Goal: Information Seeking & Learning: Learn about a topic

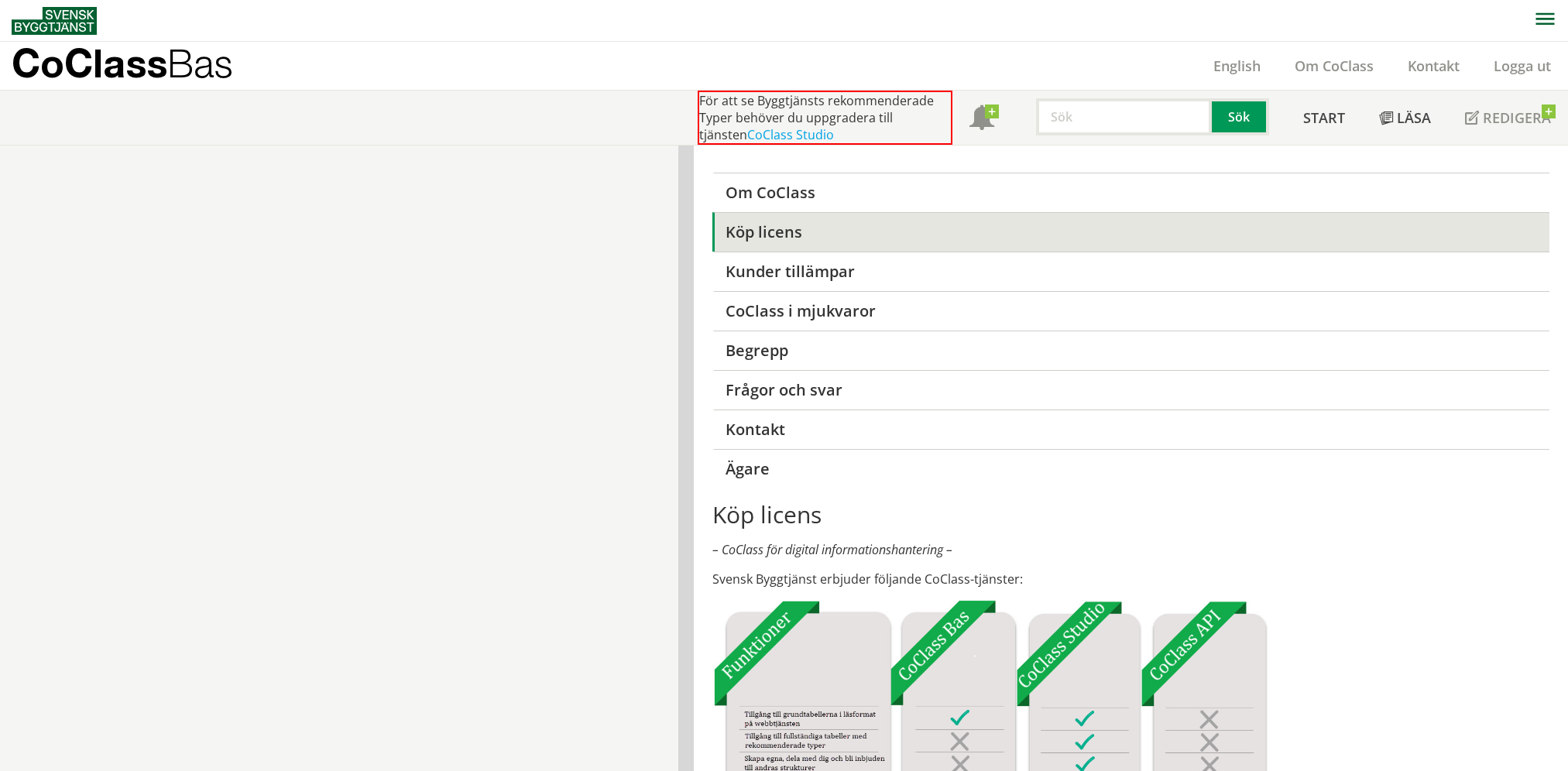
scroll to position [899, 0]
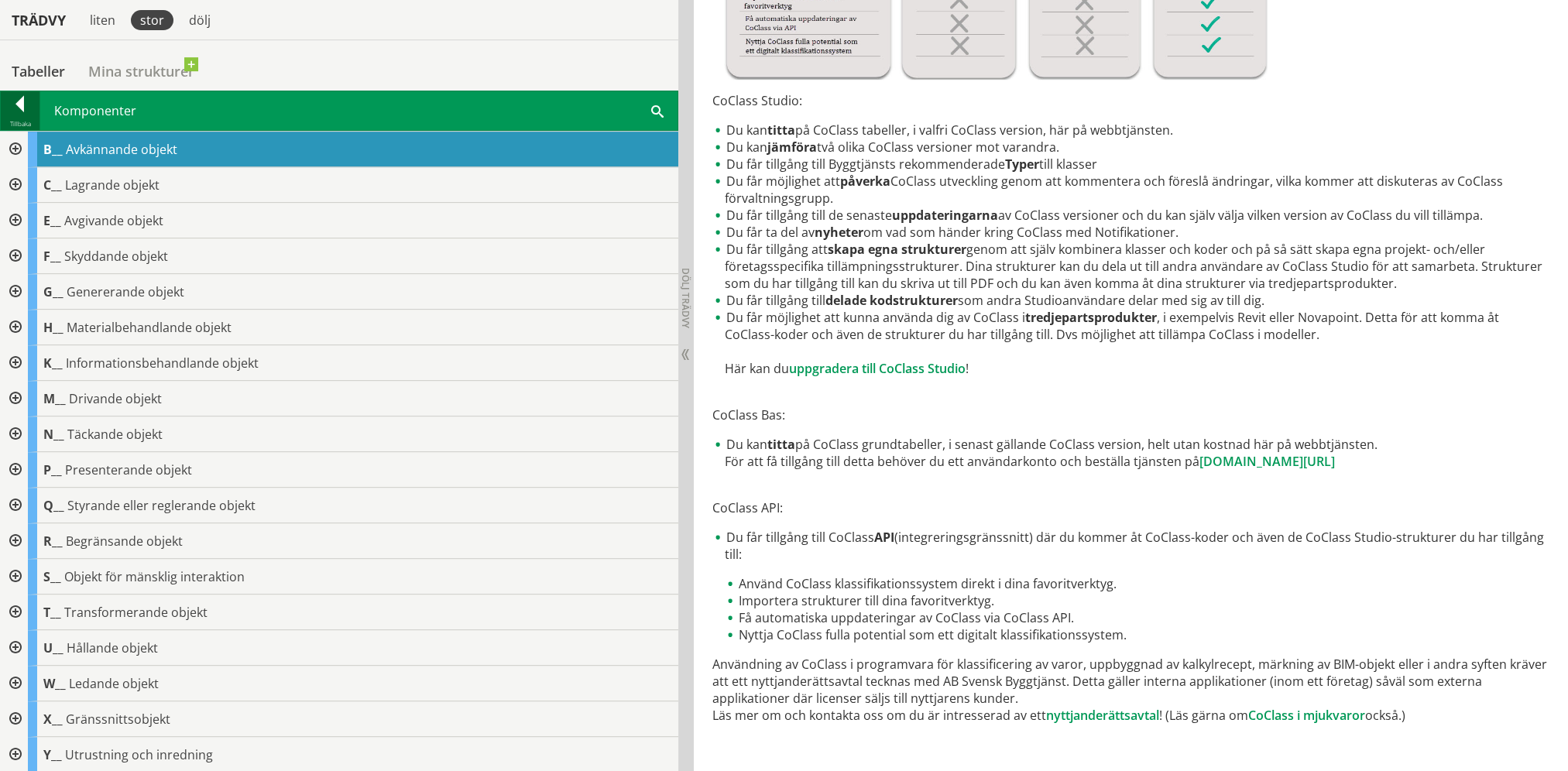
click at [19, 106] on div at bounding box center [20, 107] width 38 height 22
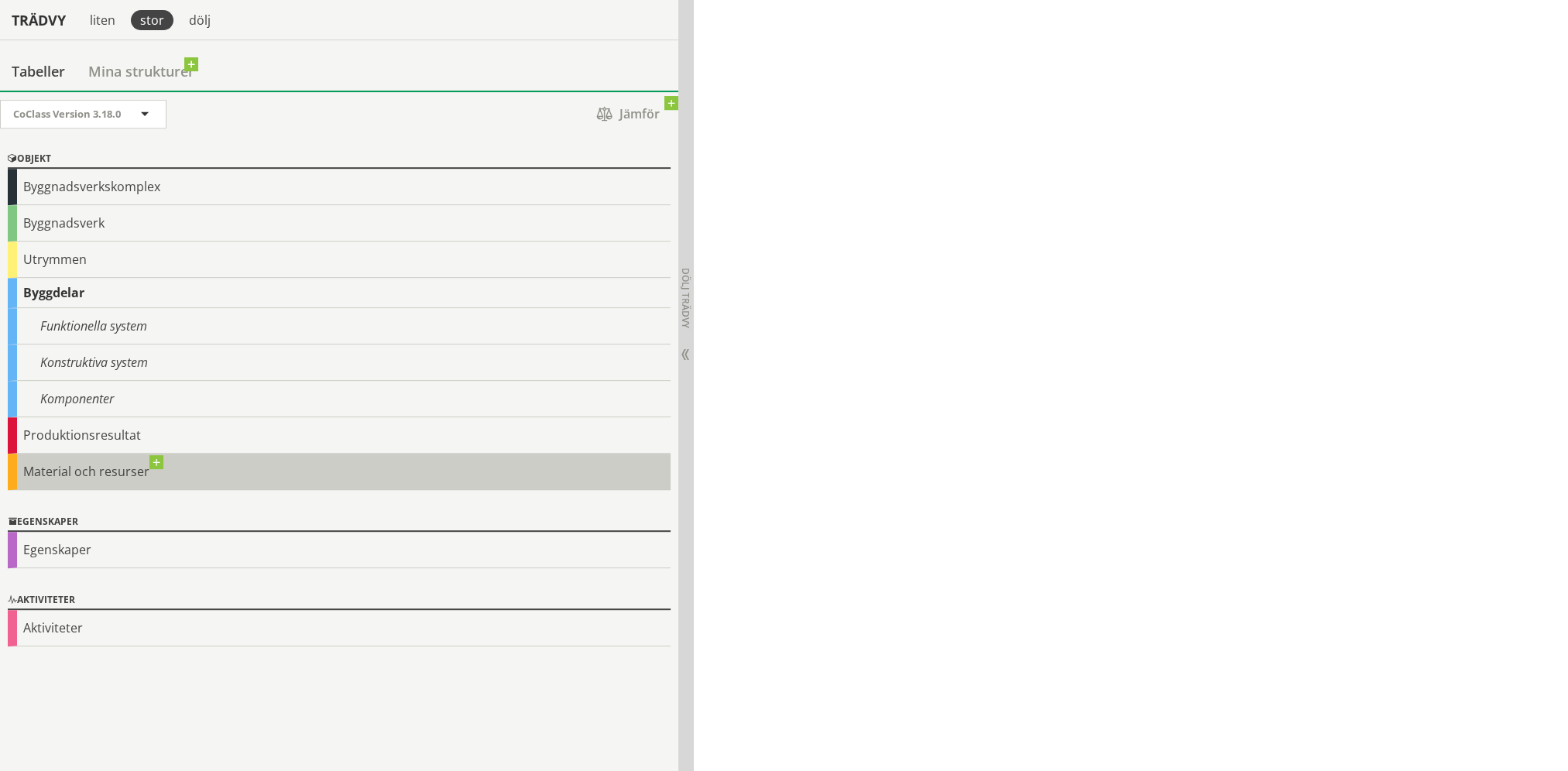
click at [87, 466] on div "Material och resurser" at bounding box center [339, 472] width 663 height 37
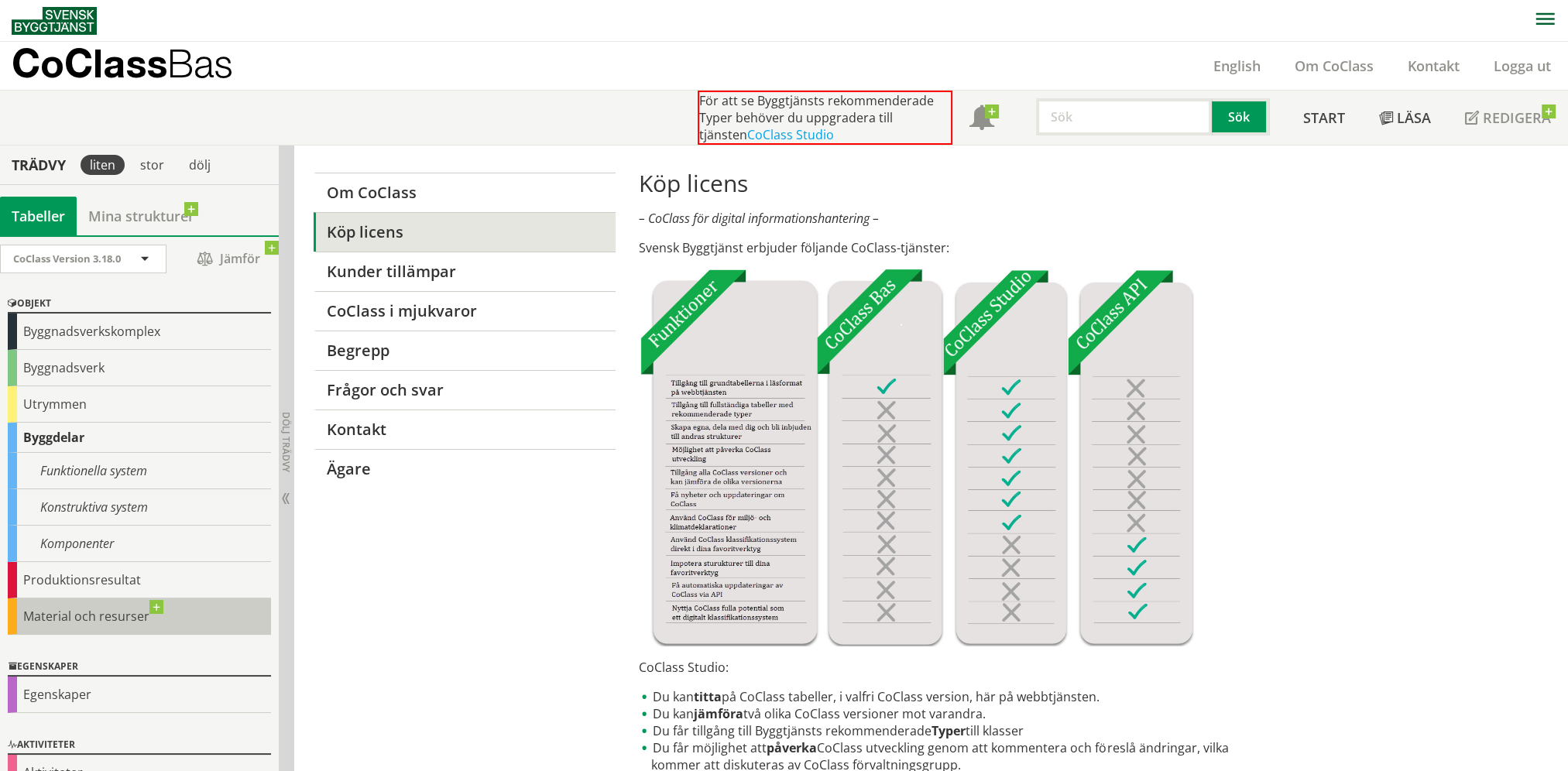
click at [156, 604] on div "Material och resurser" at bounding box center [139, 617] width 263 height 37
click at [121, 616] on div "Material och resurser" at bounding box center [139, 617] width 263 height 37
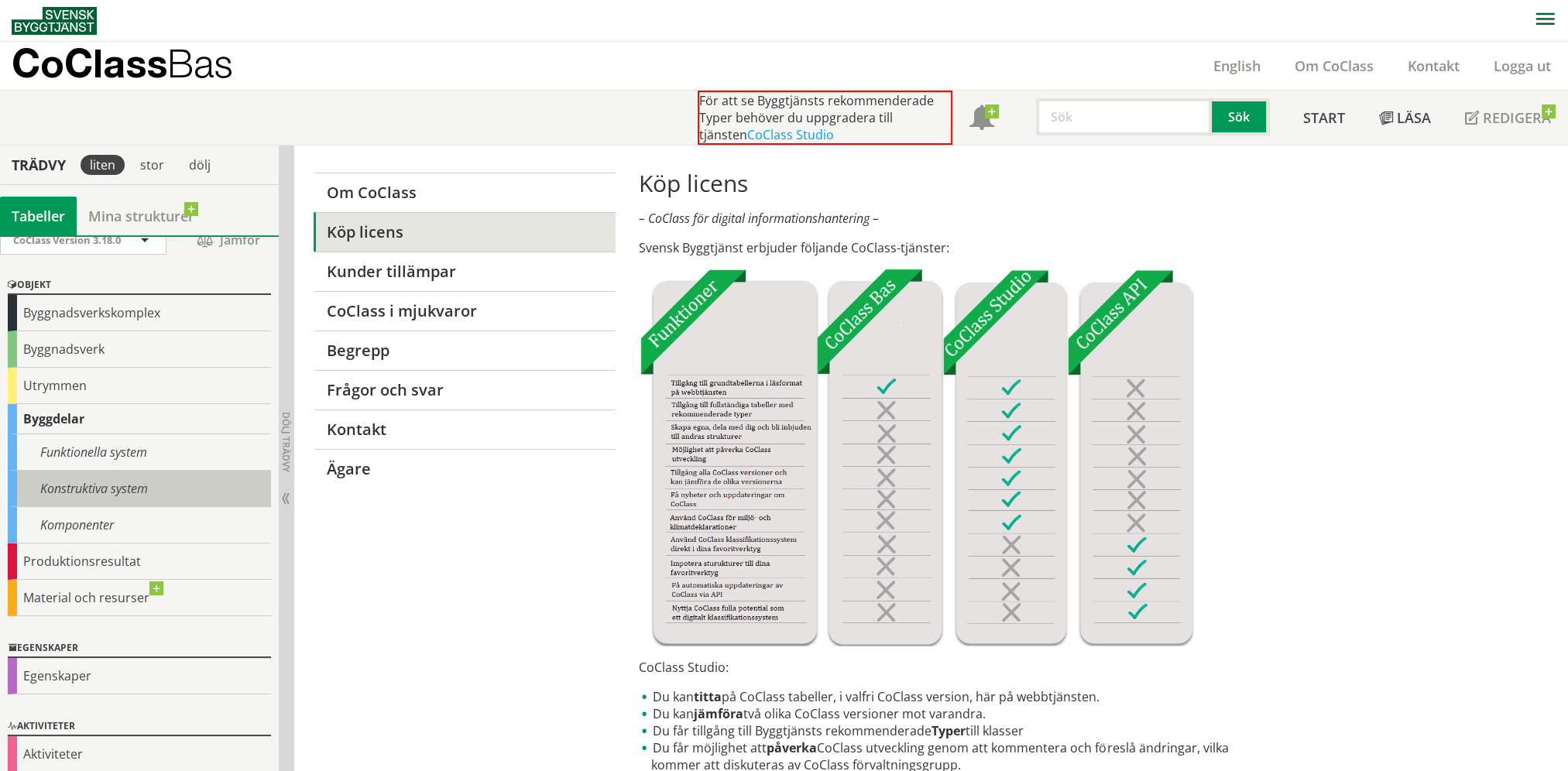
scroll to position [28, 0]
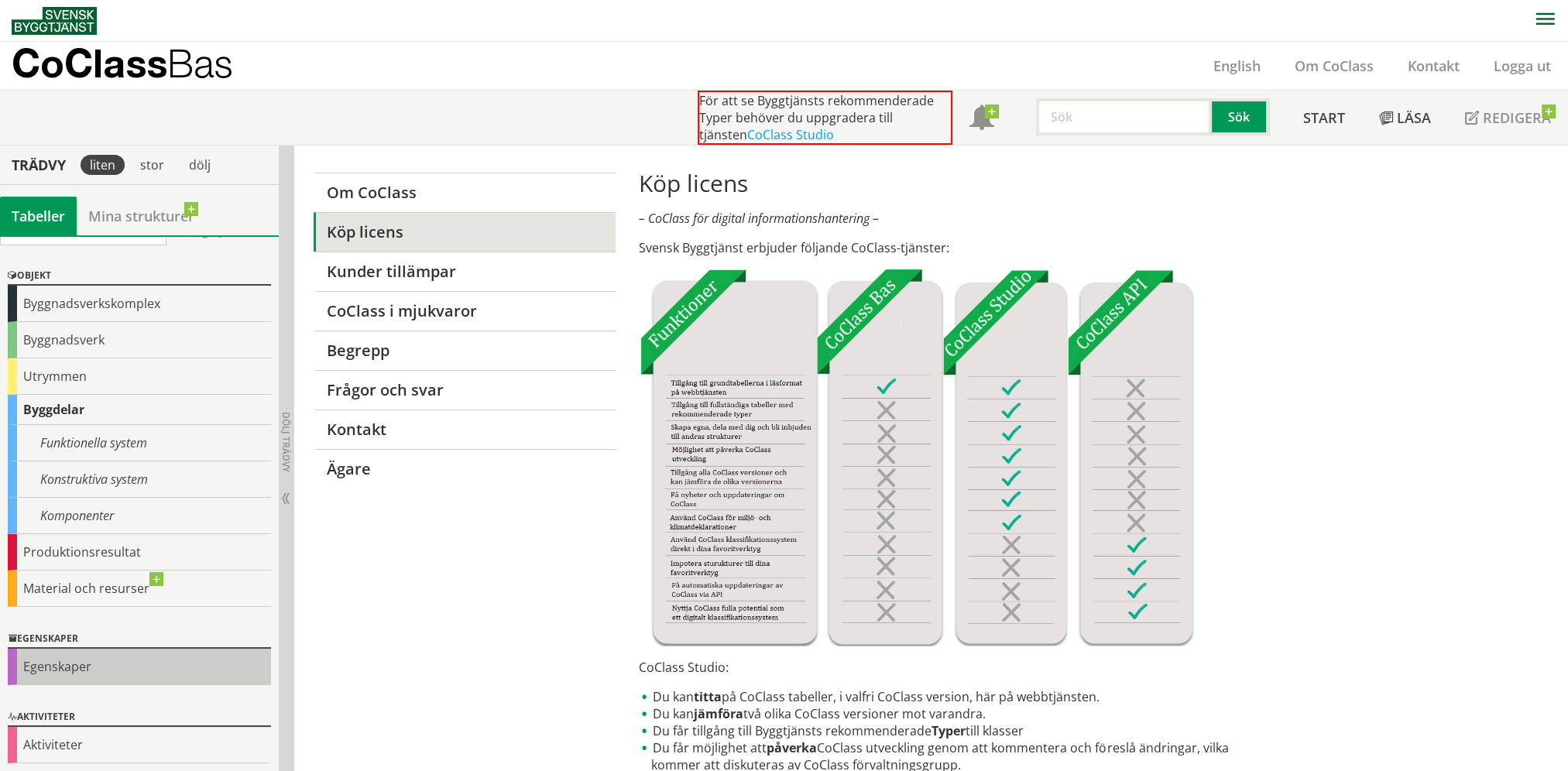
click at [67, 663] on div "Egenskaper" at bounding box center [139, 667] width 263 height 37
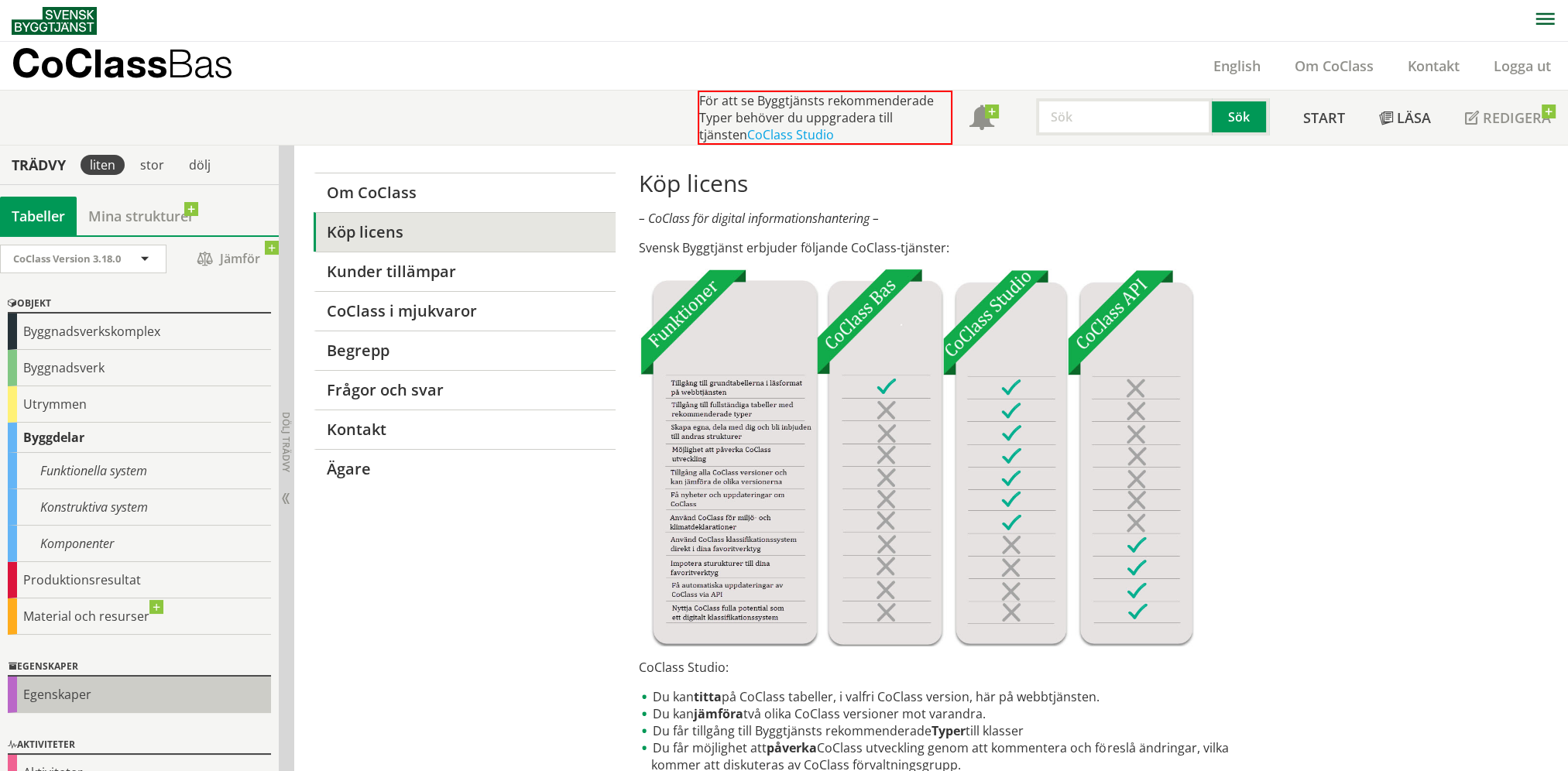
click at [67, 694] on div "Egenskaper" at bounding box center [139, 695] width 263 height 37
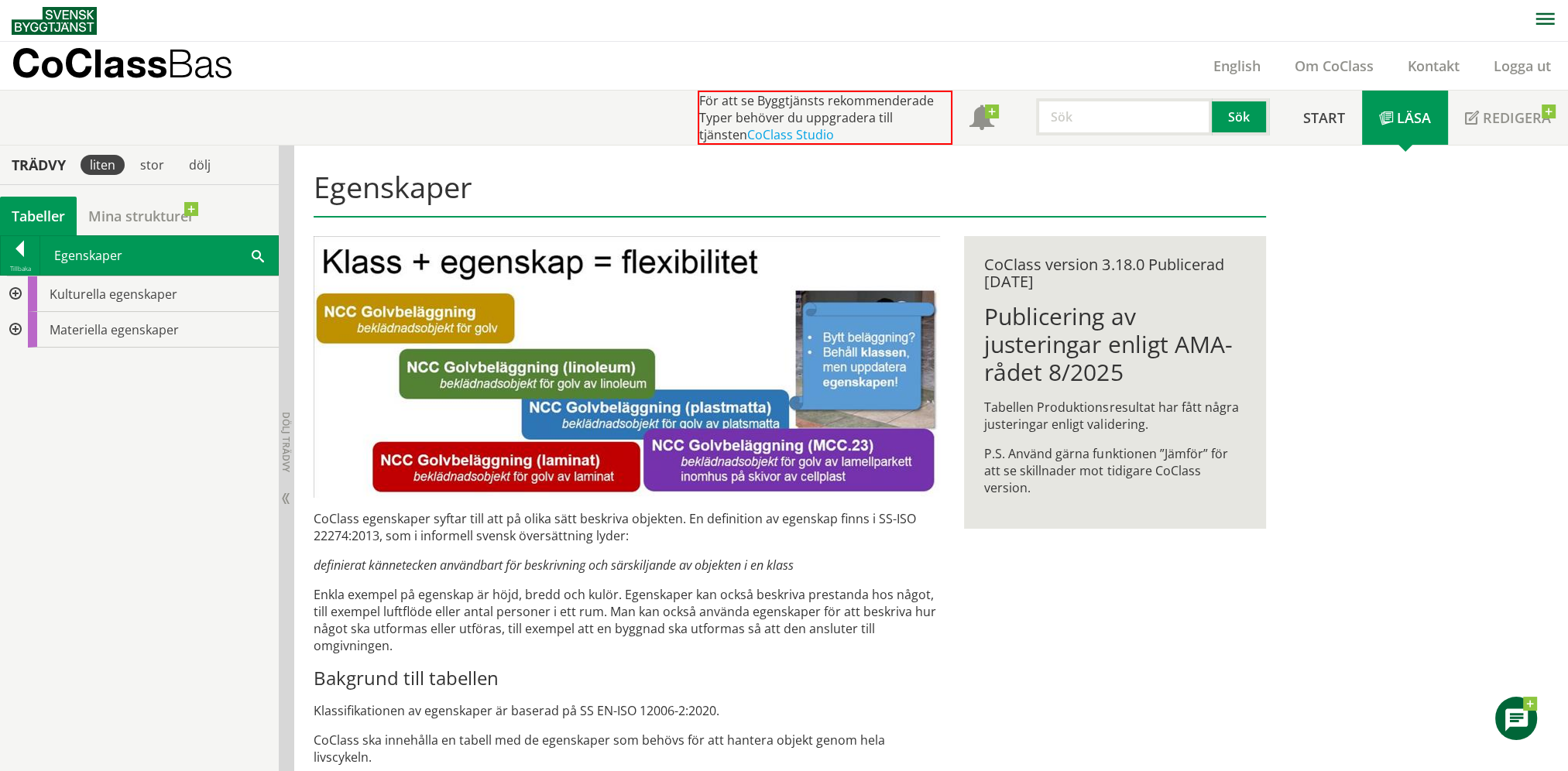
click at [17, 330] on div at bounding box center [14, 330] width 28 height 36
click at [25, 431] on div at bounding box center [26, 436] width 28 height 36
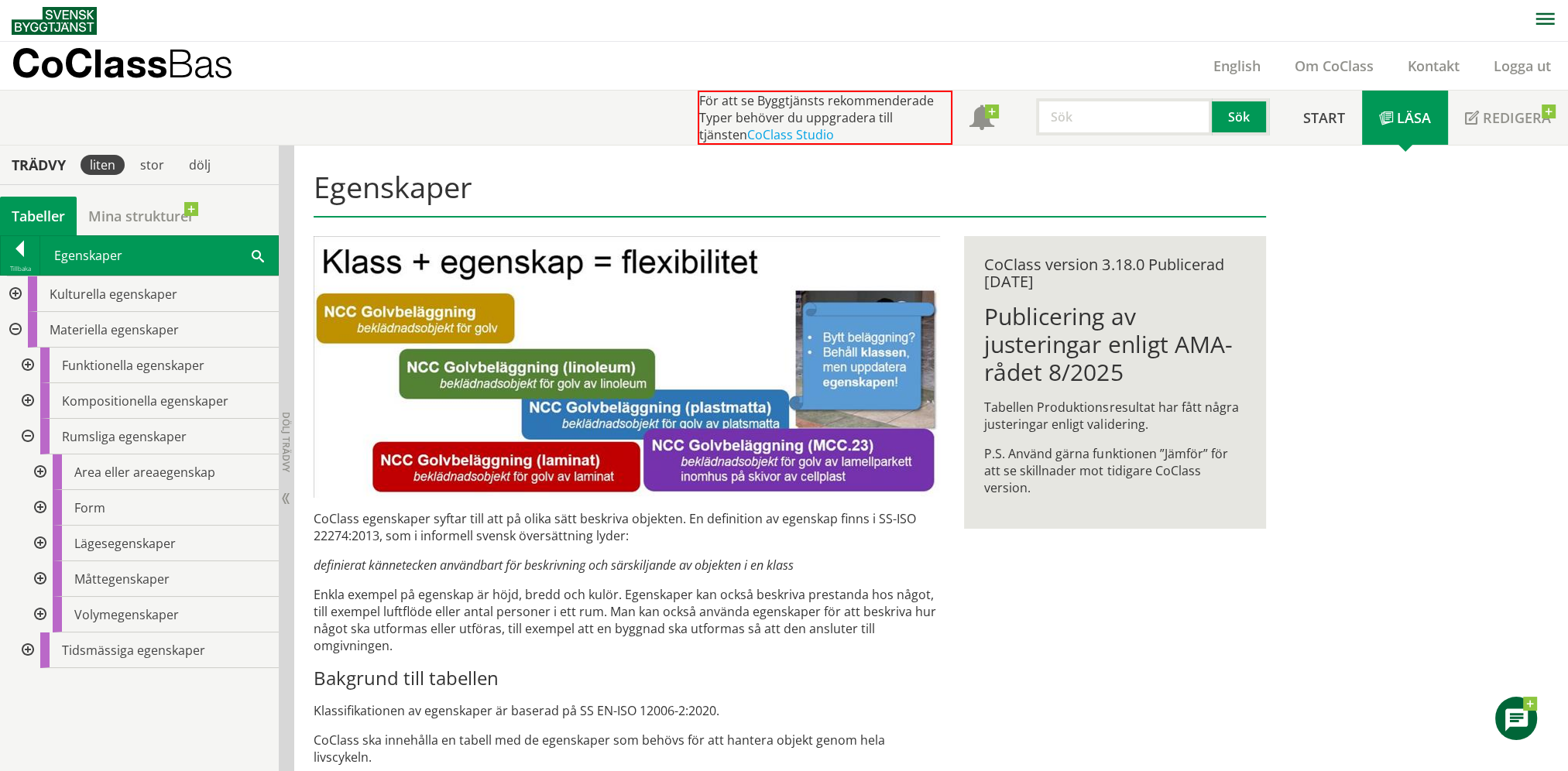
click at [16, 293] on div at bounding box center [14, 294] width 28 height 36
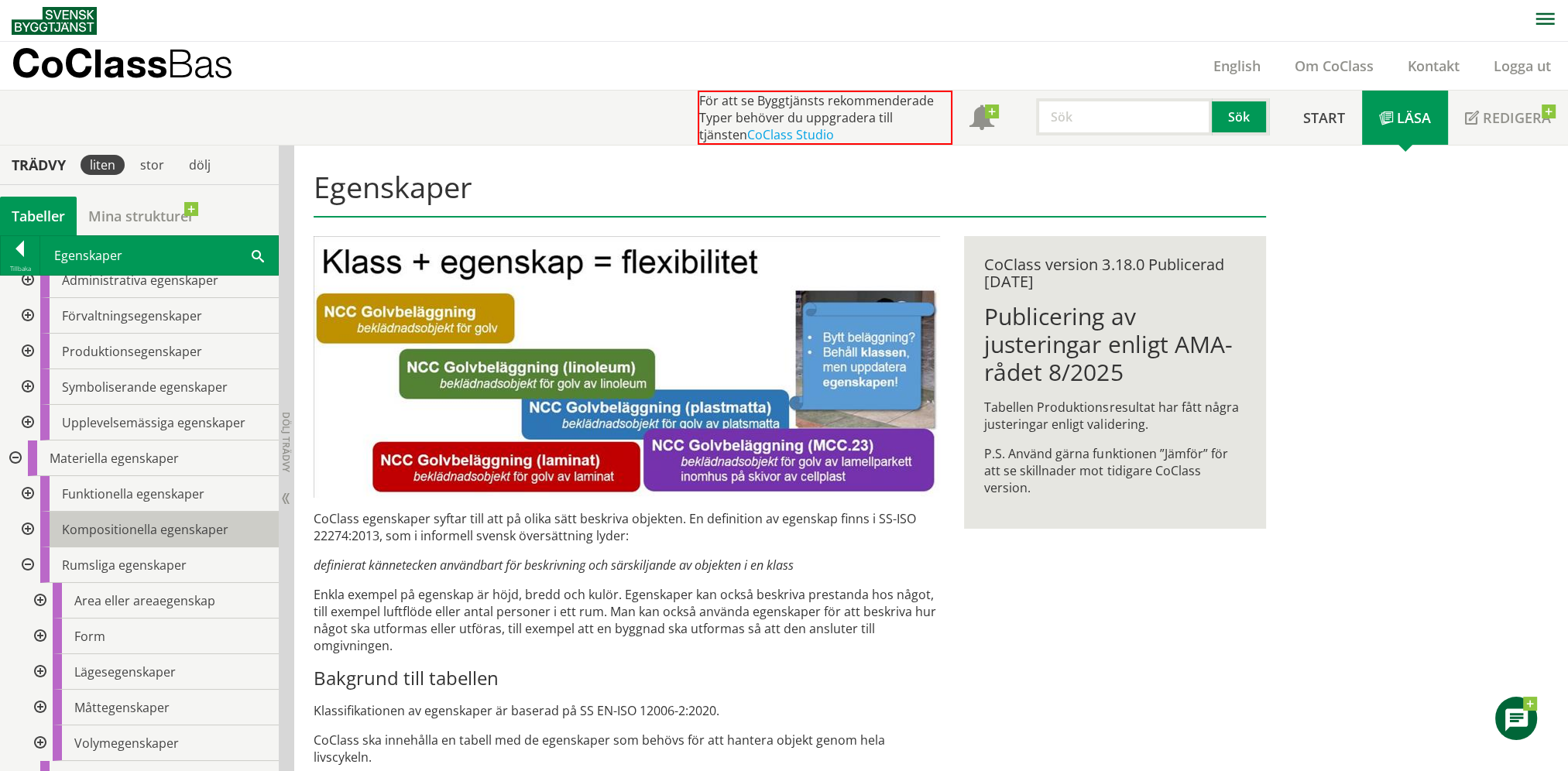
scroll to position [74, 0]
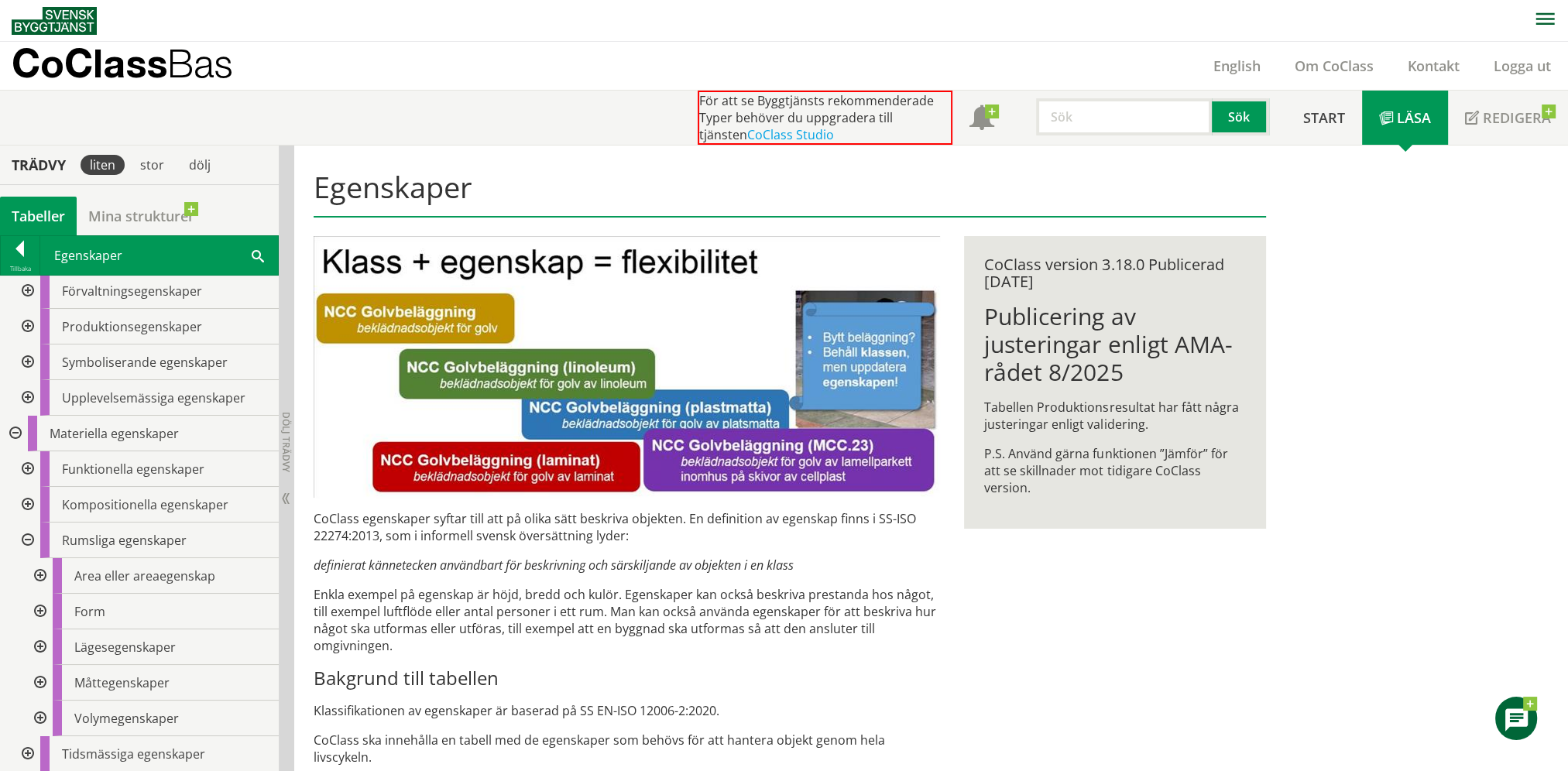
click at [44, 610] on div at bounding box center [38, 612] width 28 height 36
click at [164, 691] on div "FMSS Formstabilitet" at bounding box center [171, 683] width 214 height 36
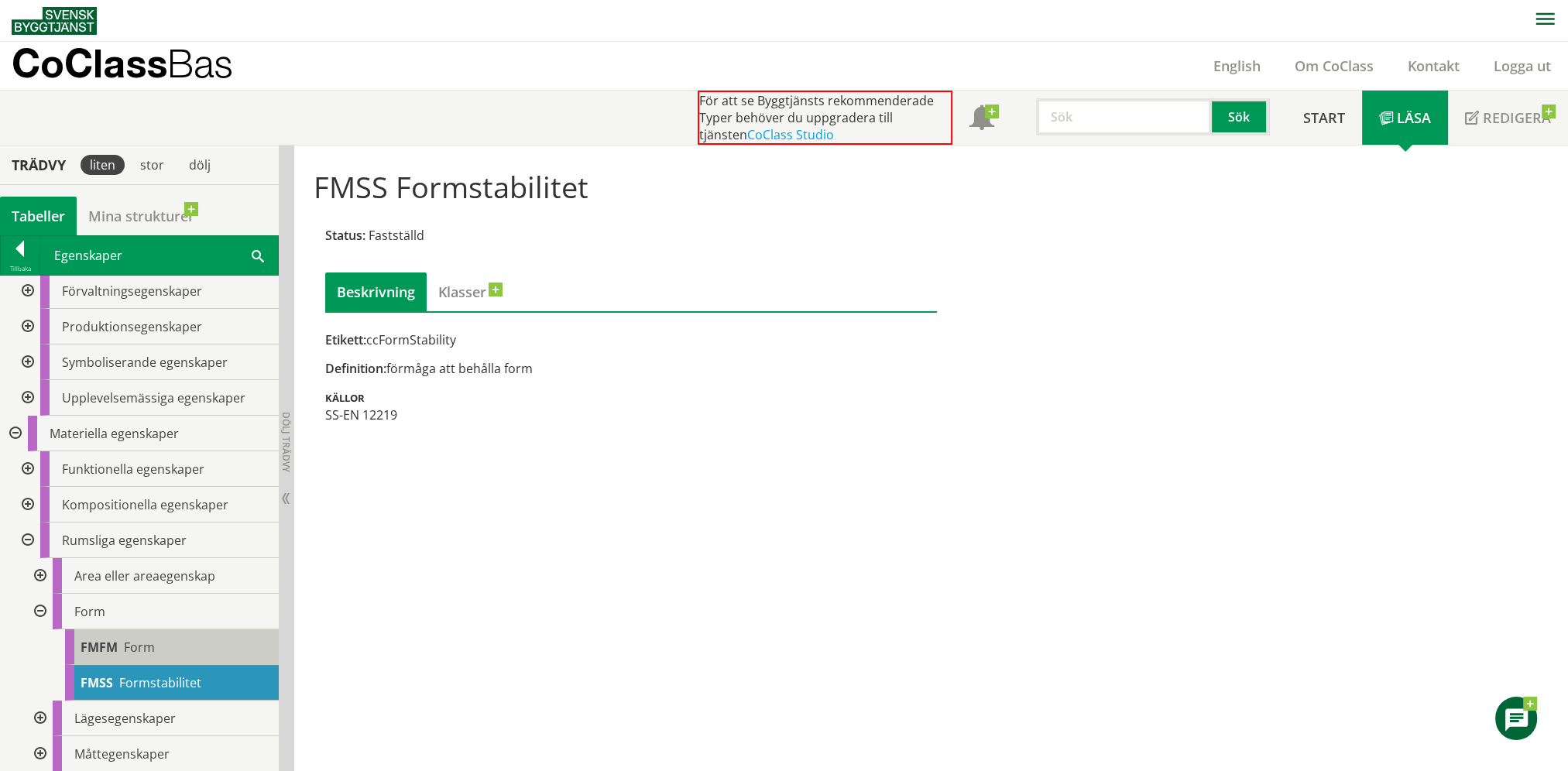
click at [148, 656] on div "FMFM Form" at bounding box center [171, 647] width 214 height 36
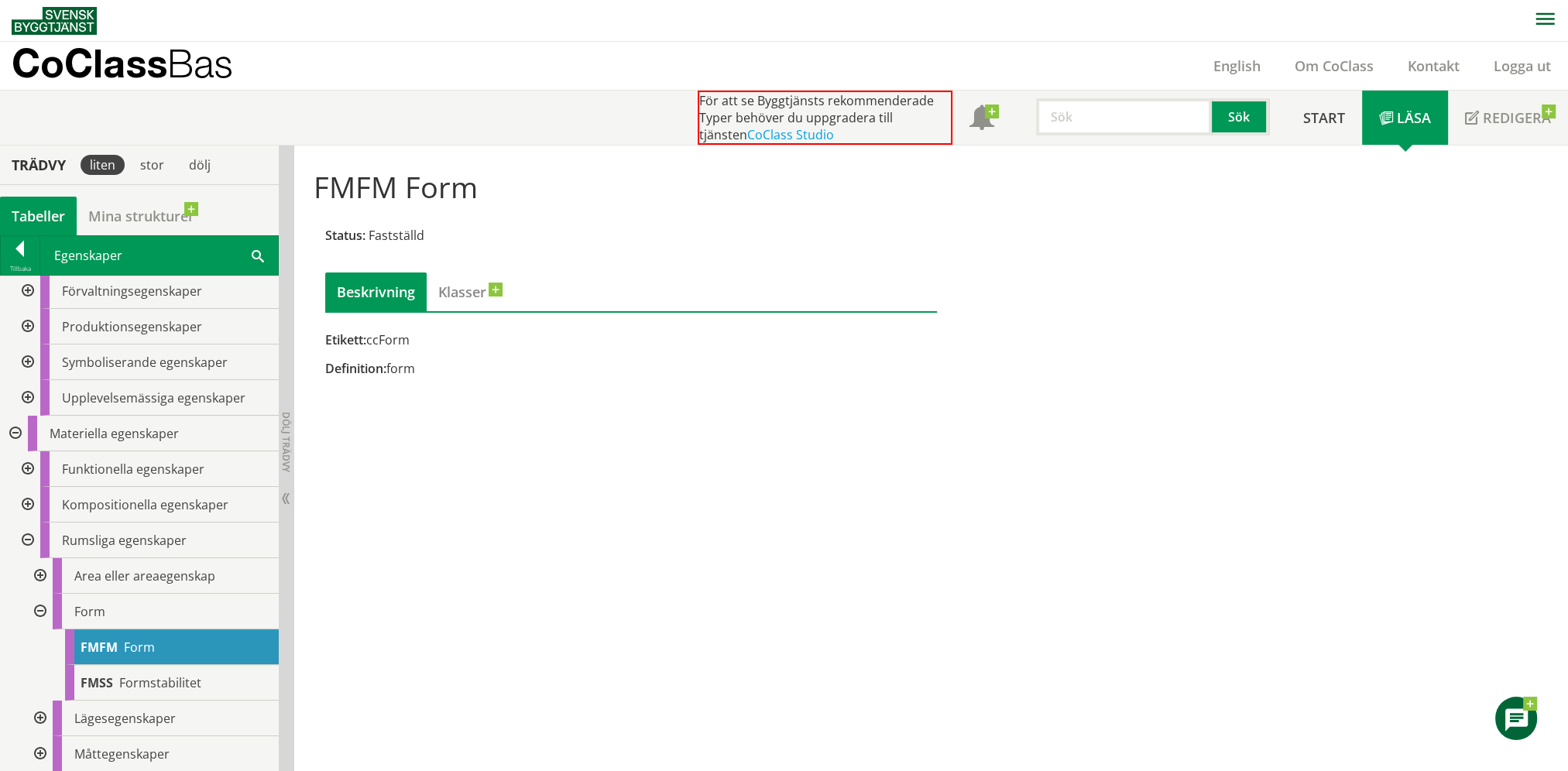
click at [28, 465] on div at bounding box center [26, 469] width 28 height 36
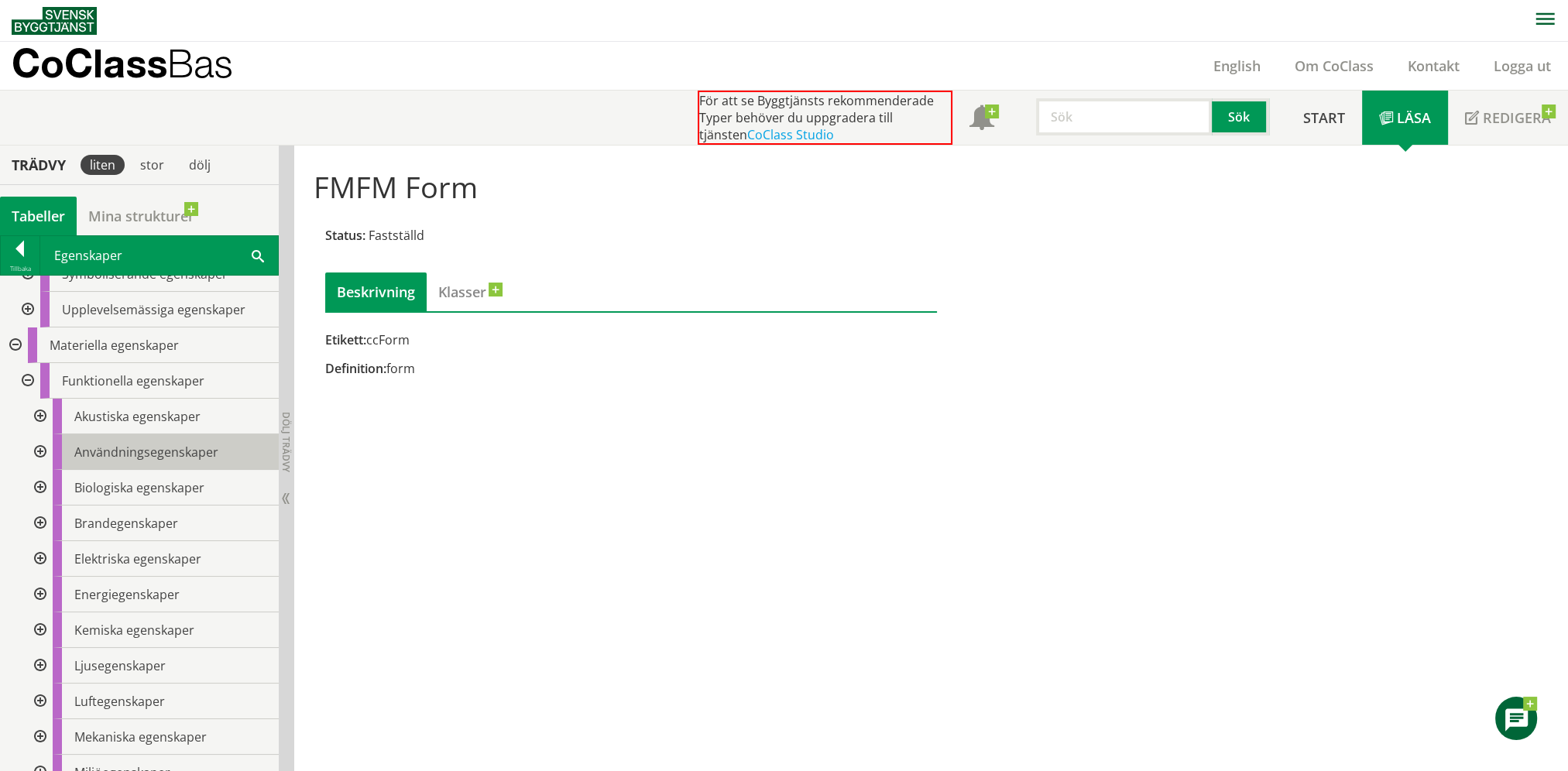
scroll to position [203, 0]
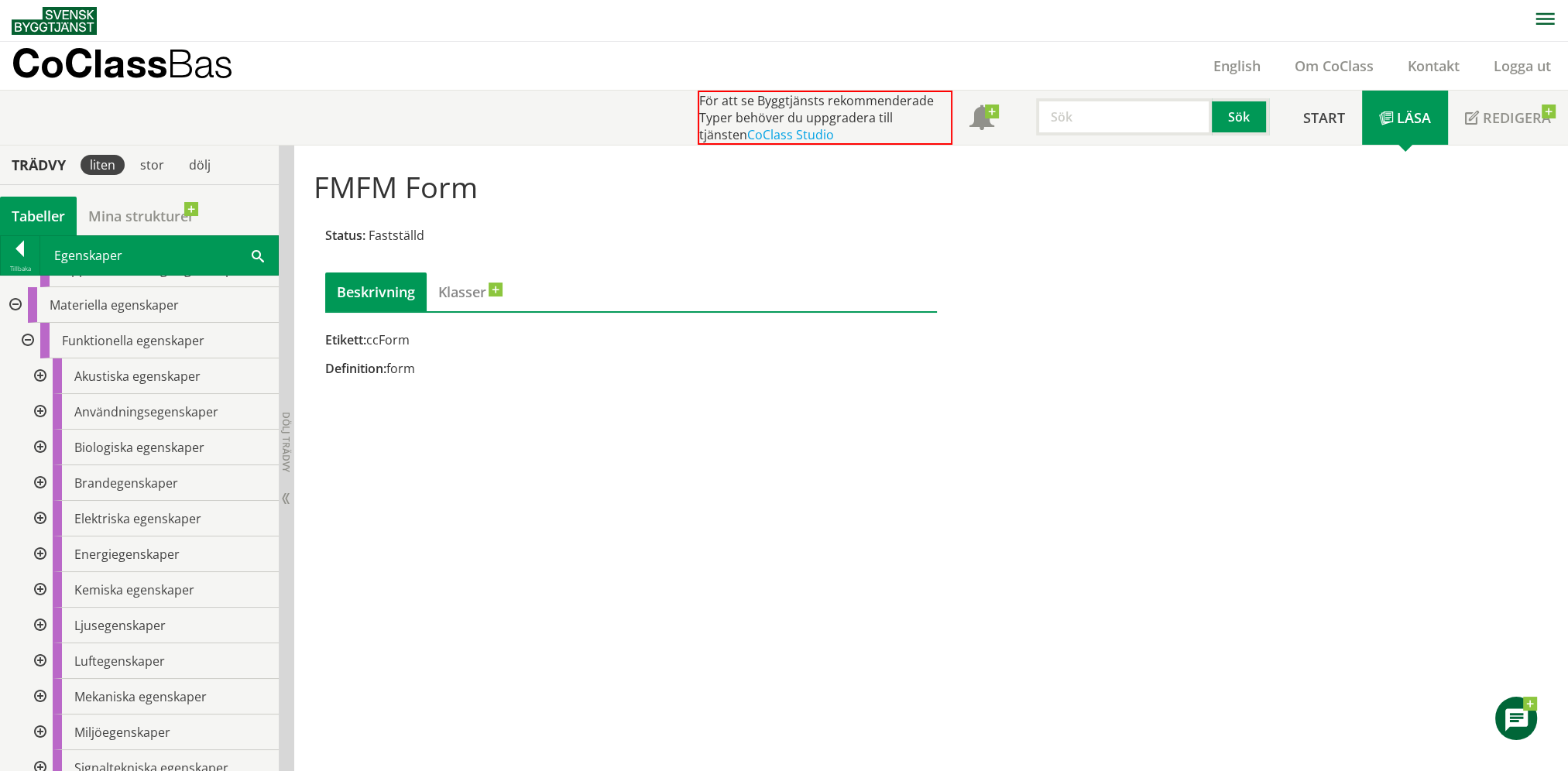
click at [40, 480] on div at bounding box center [38, 483] width 28 height 36
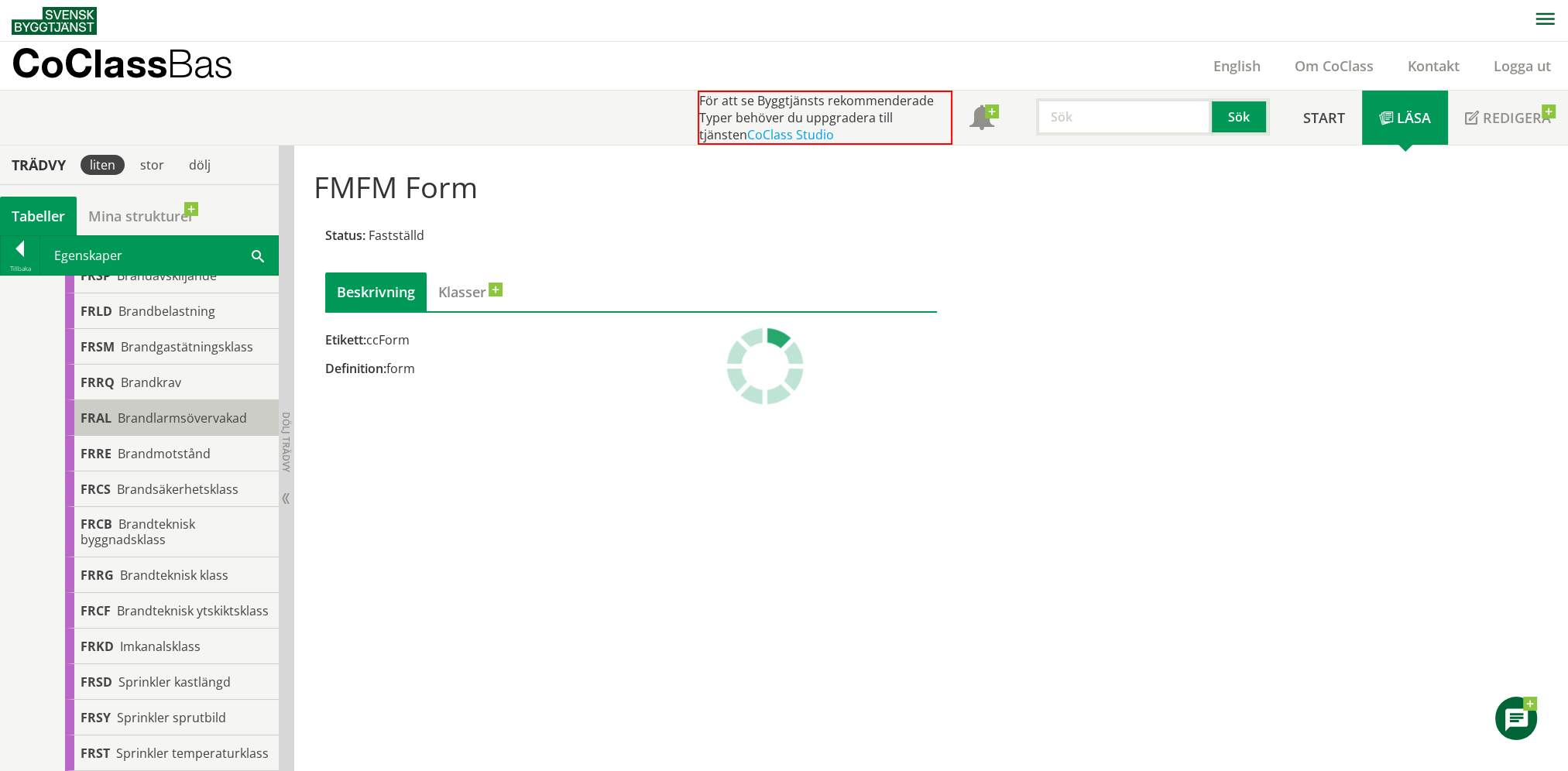
scroll to position [462, 0]
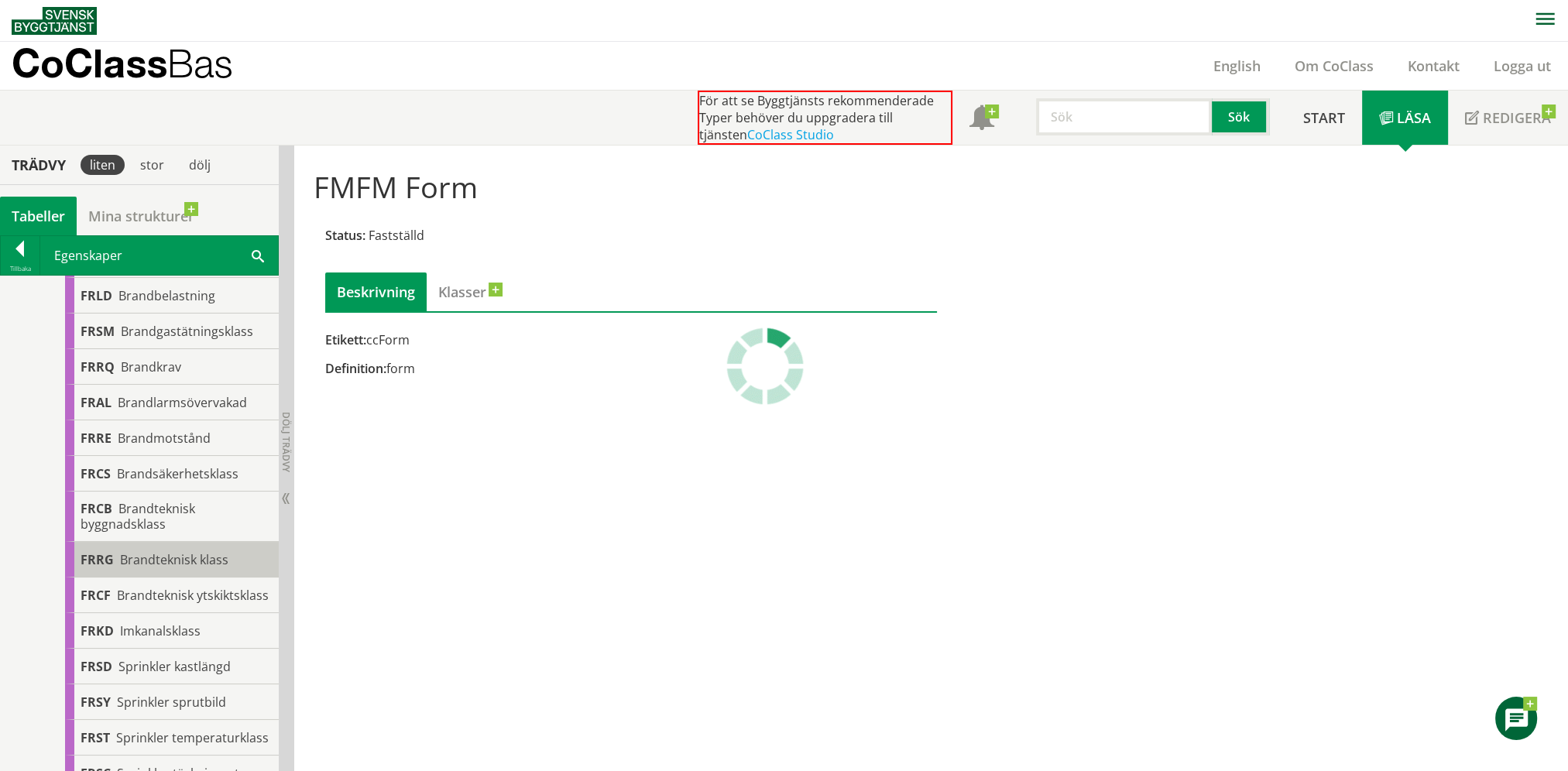
click at [180, 560] on span "Brandteknisk klass" at bounding box center [174, 559] width 108 height 17
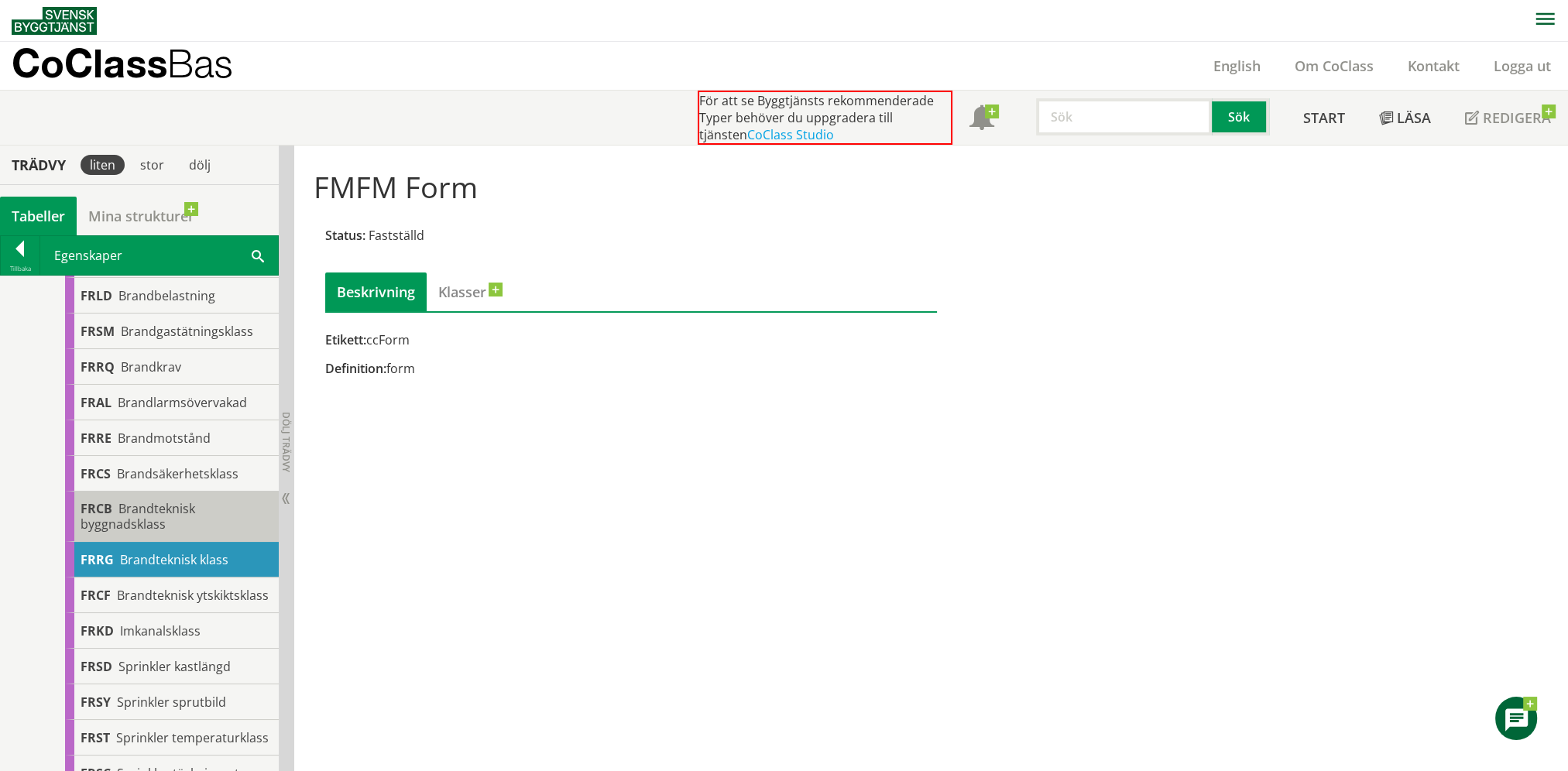
click at [162, 522] on span "Brandteknisk byggnadsklass" at bounding box center [137, 516] width 114 height 32
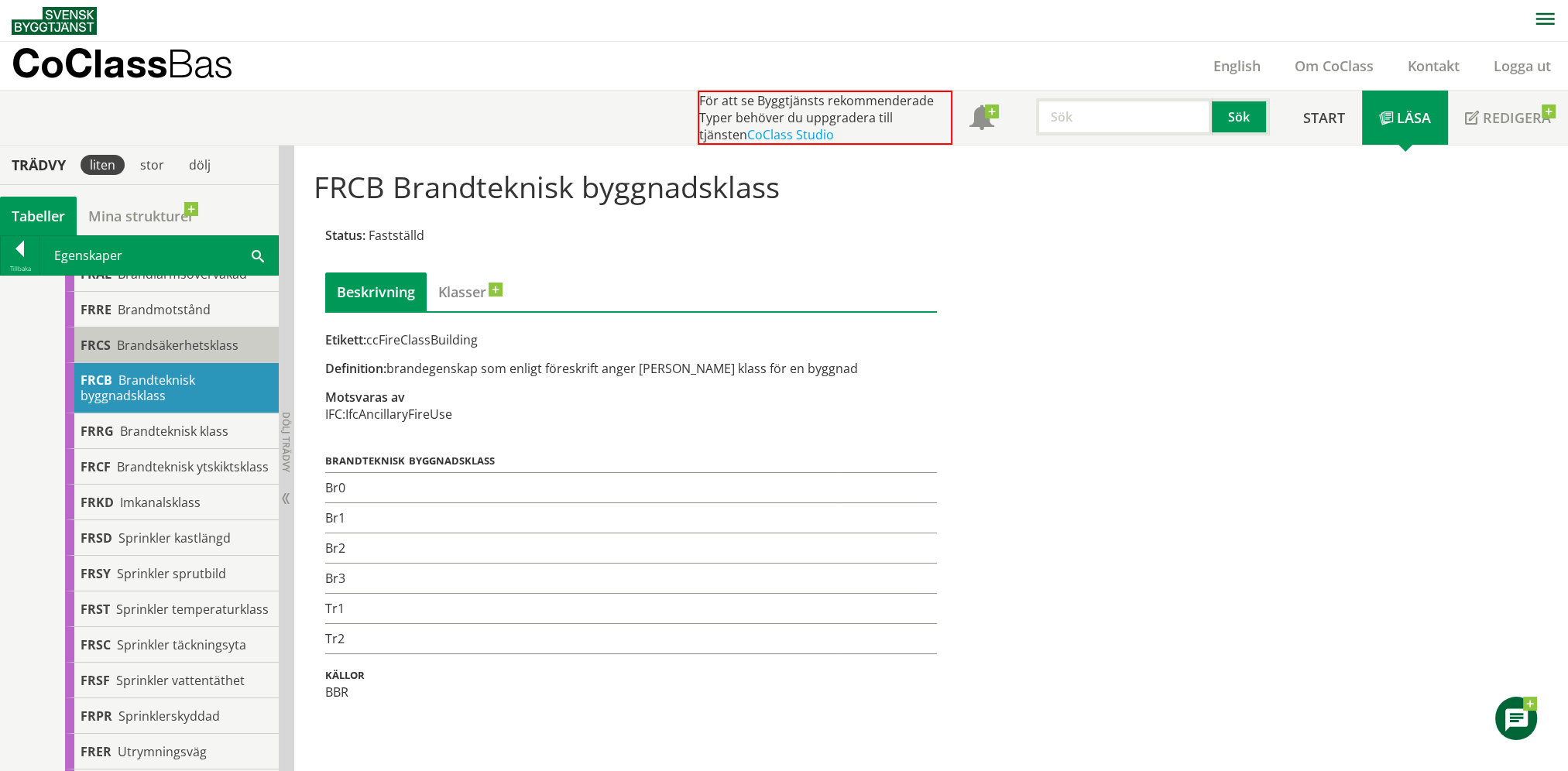
scroll to position [719, 0]
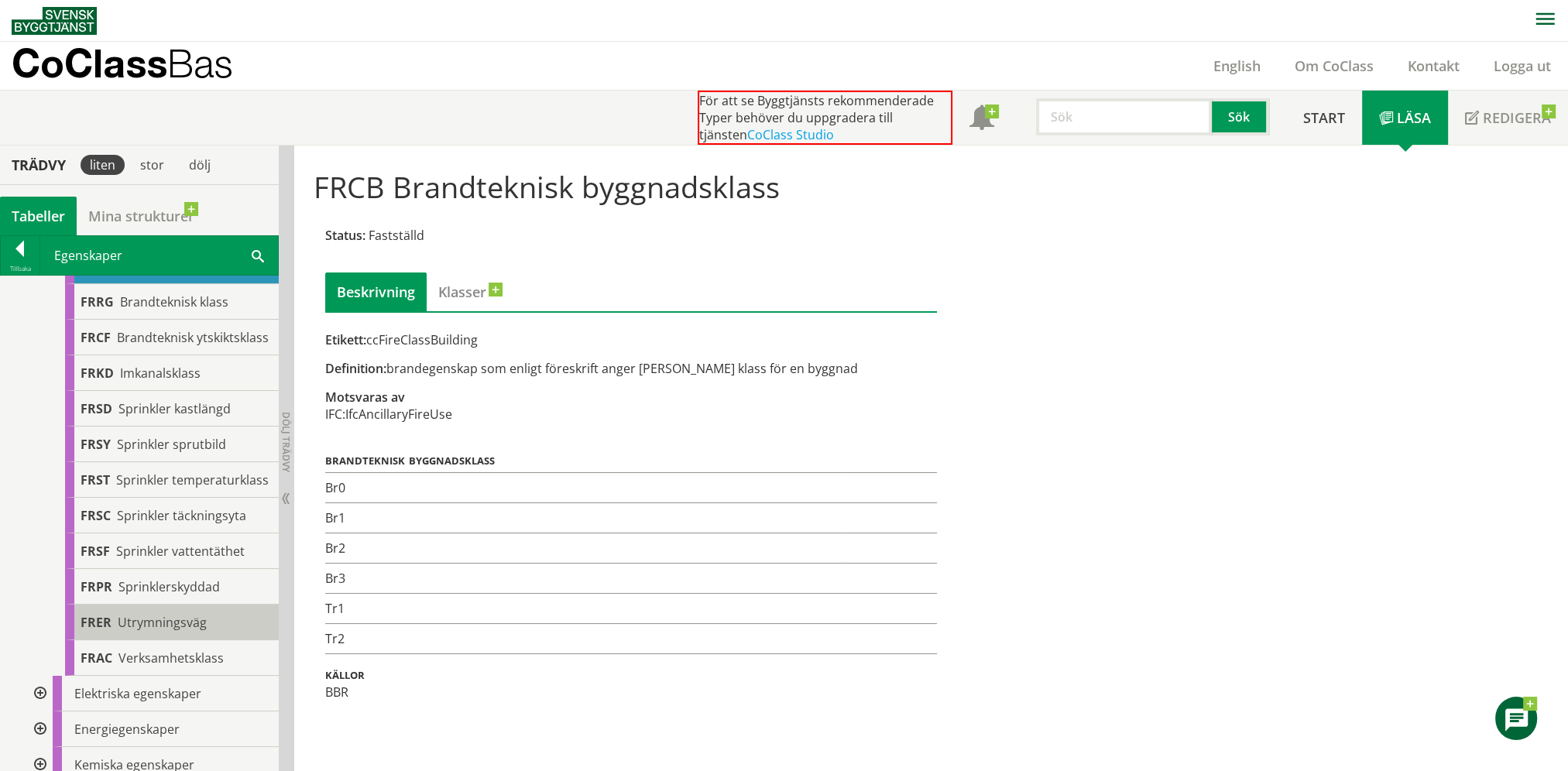
click at [179, 631] on span "Utrymningsväg" at bounding box center [163, 622] width 89 height 17
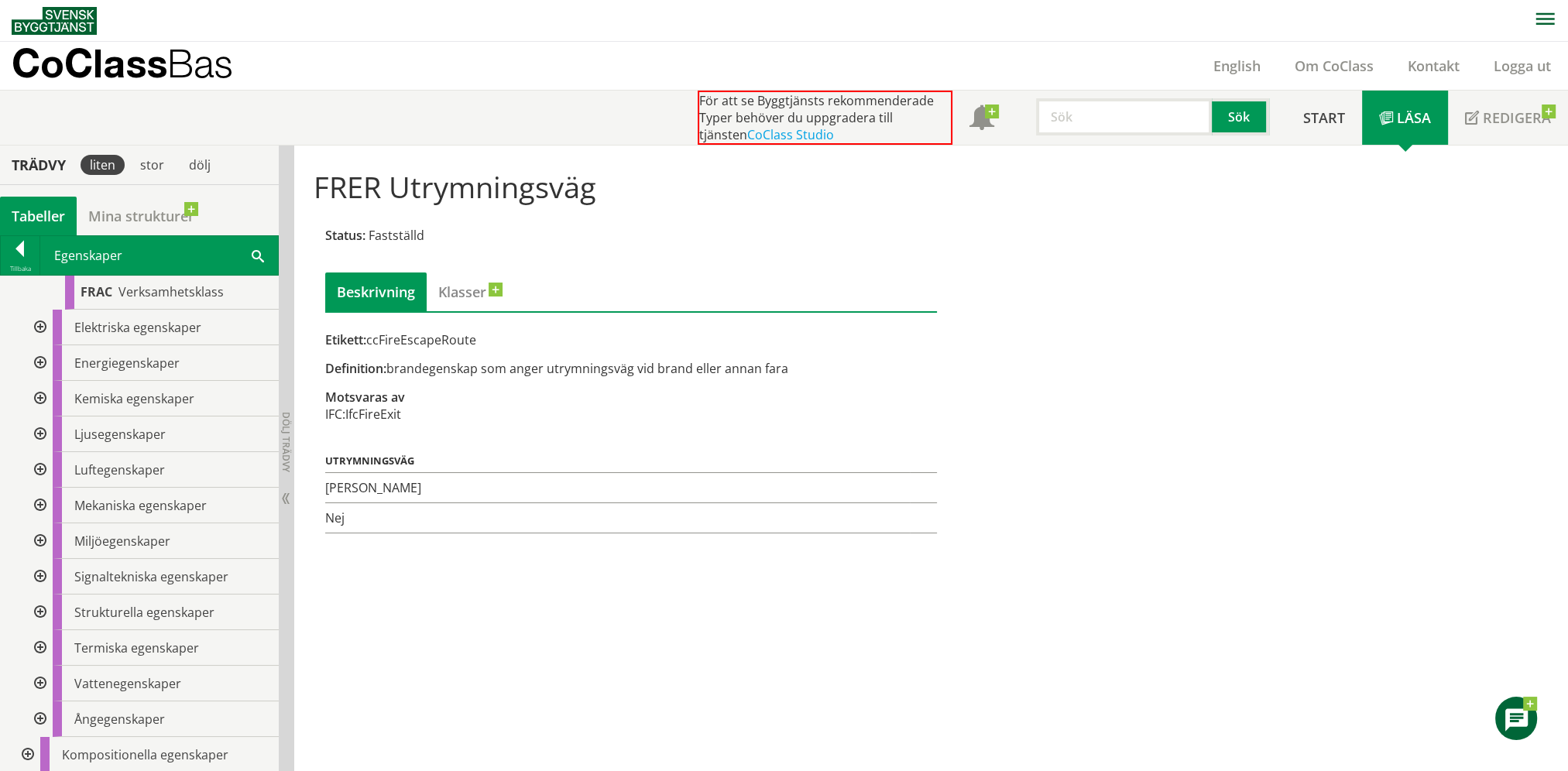
scroll to position [1107, 0]
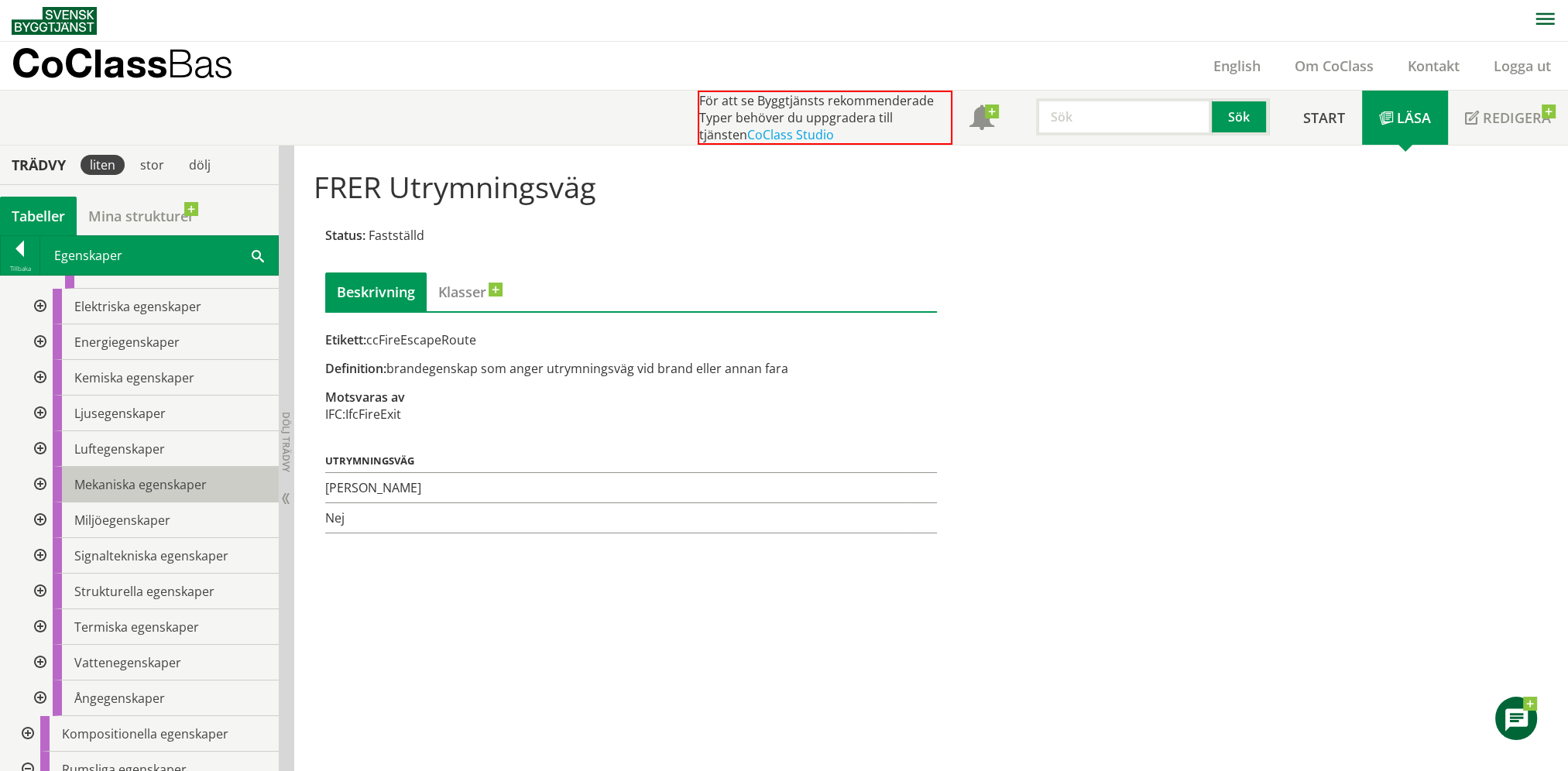
click at [151, 493] on span "Mekaniska egenskaper" at bounding box center [140, 484] width 132 height 17
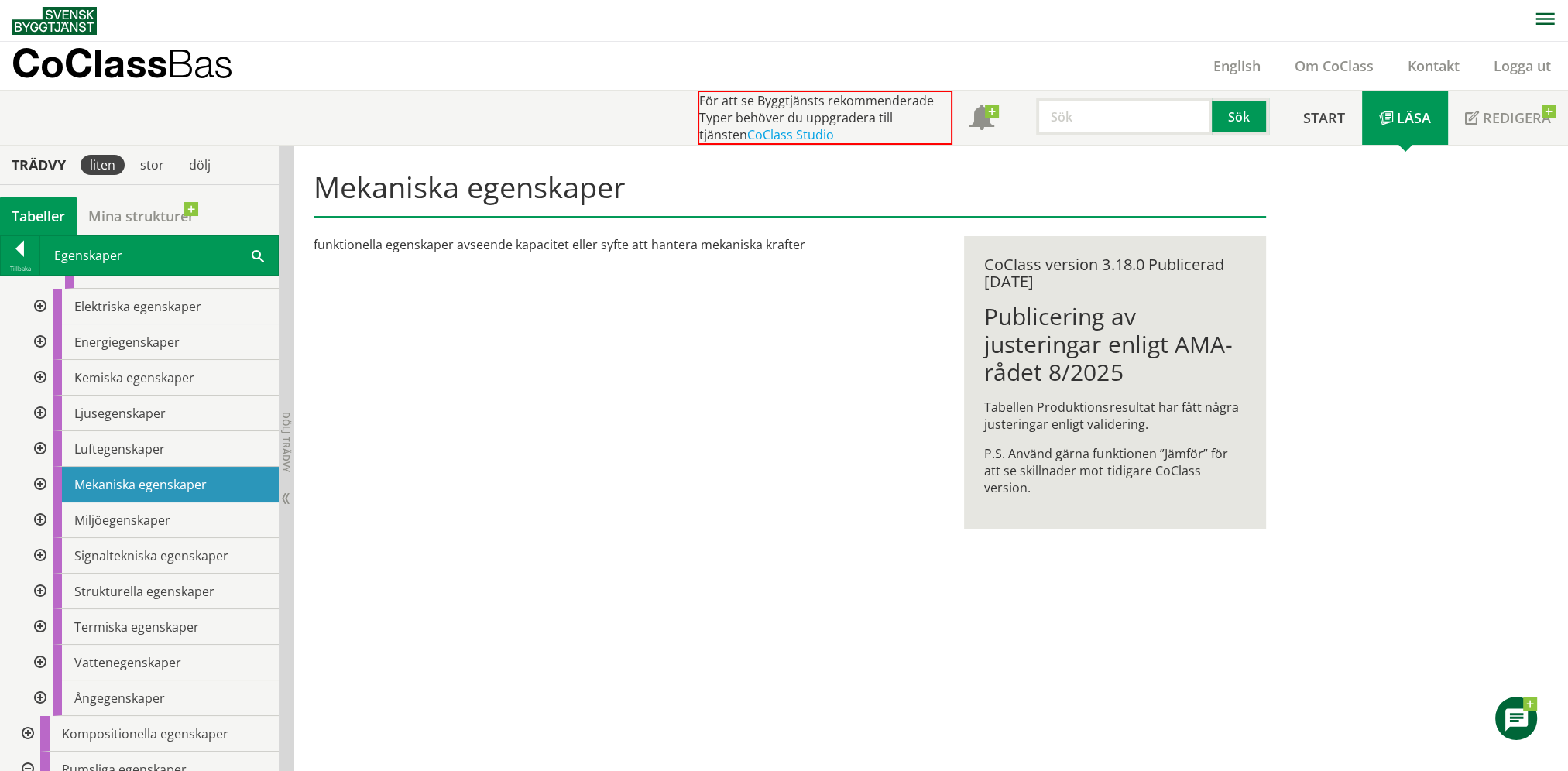
click at [44, 360] on div at bounding box center [38, 342] width 28 height 36
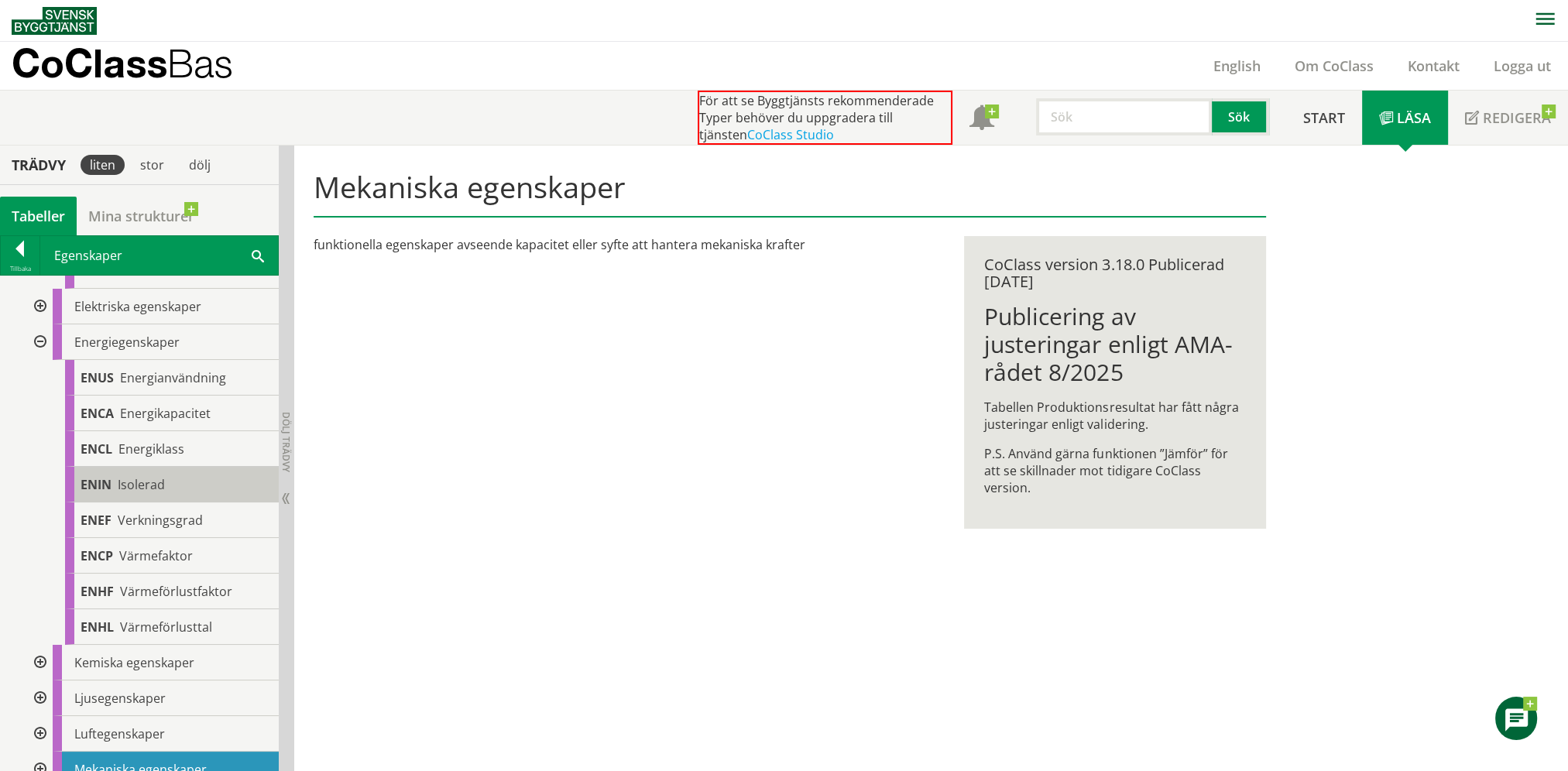
click at [155, 493] on span "Isolerad" at bounding box center [142, 484] width 47 height 17
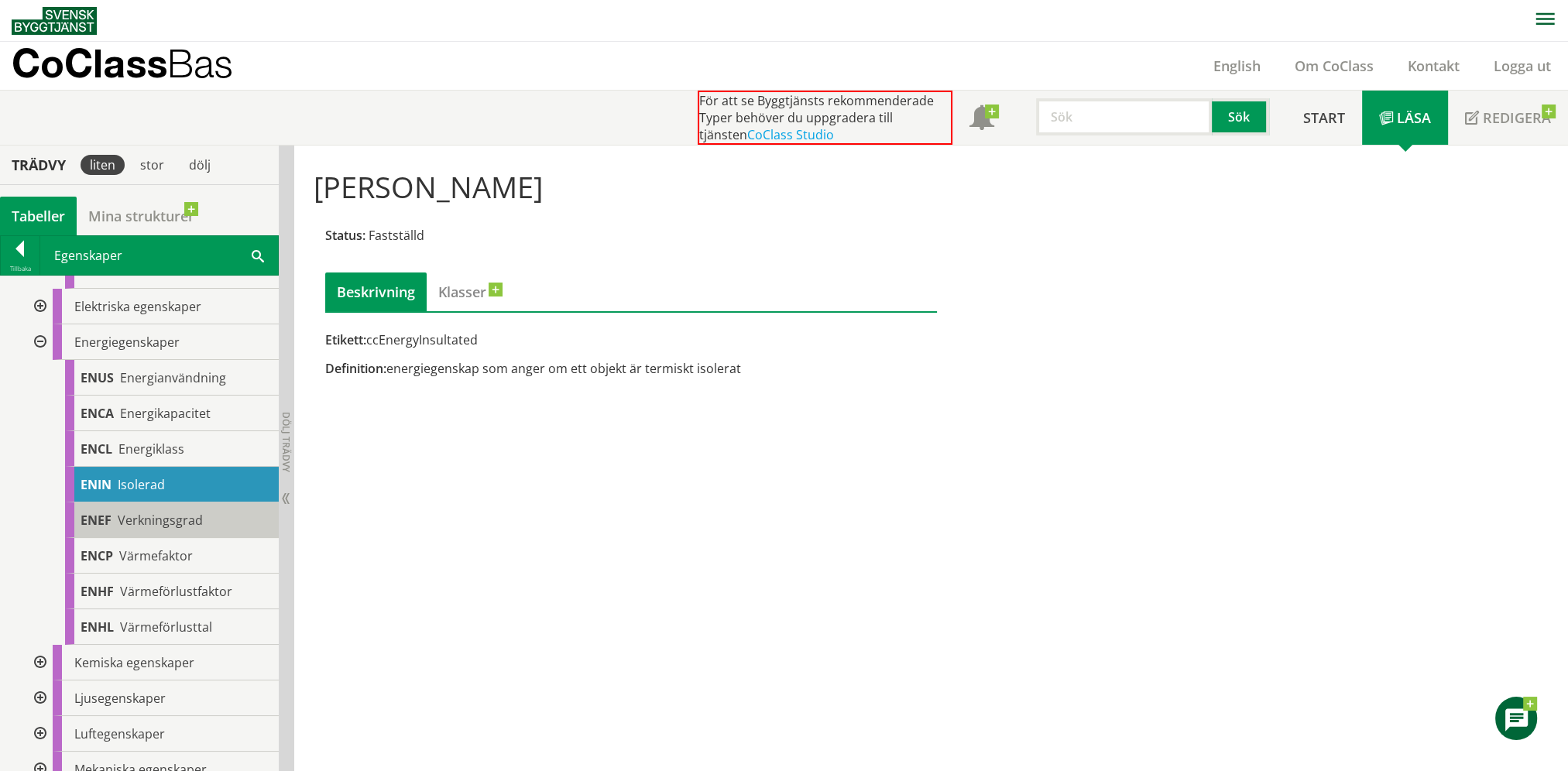
click at [164, 529] on span "Verkningsgrad" at bounding box center [160, 520] width 85 height 17
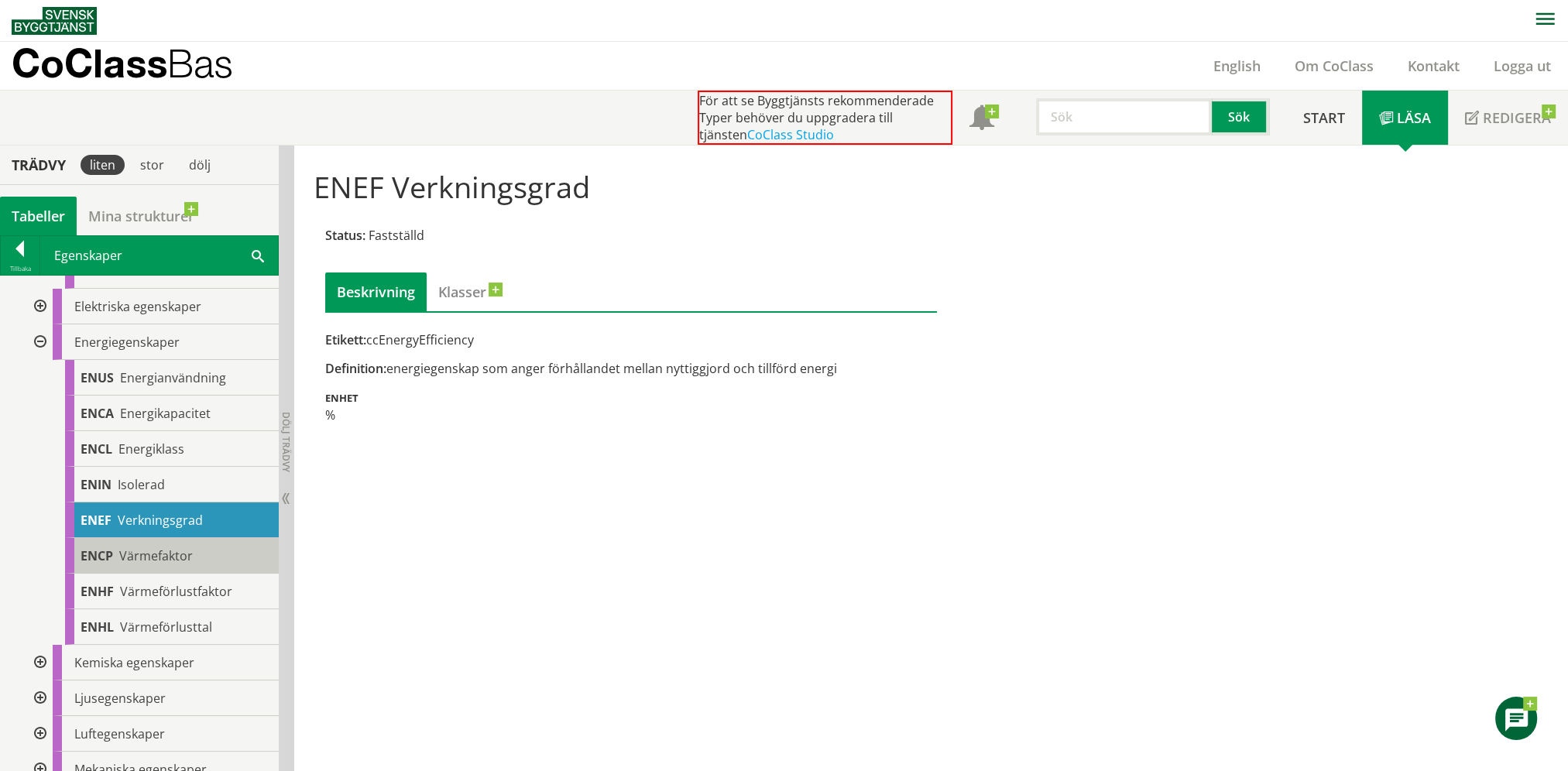
click at [162, 565] on span "Värmefaktor" at bounding box center [156, 555] width 73 height 17
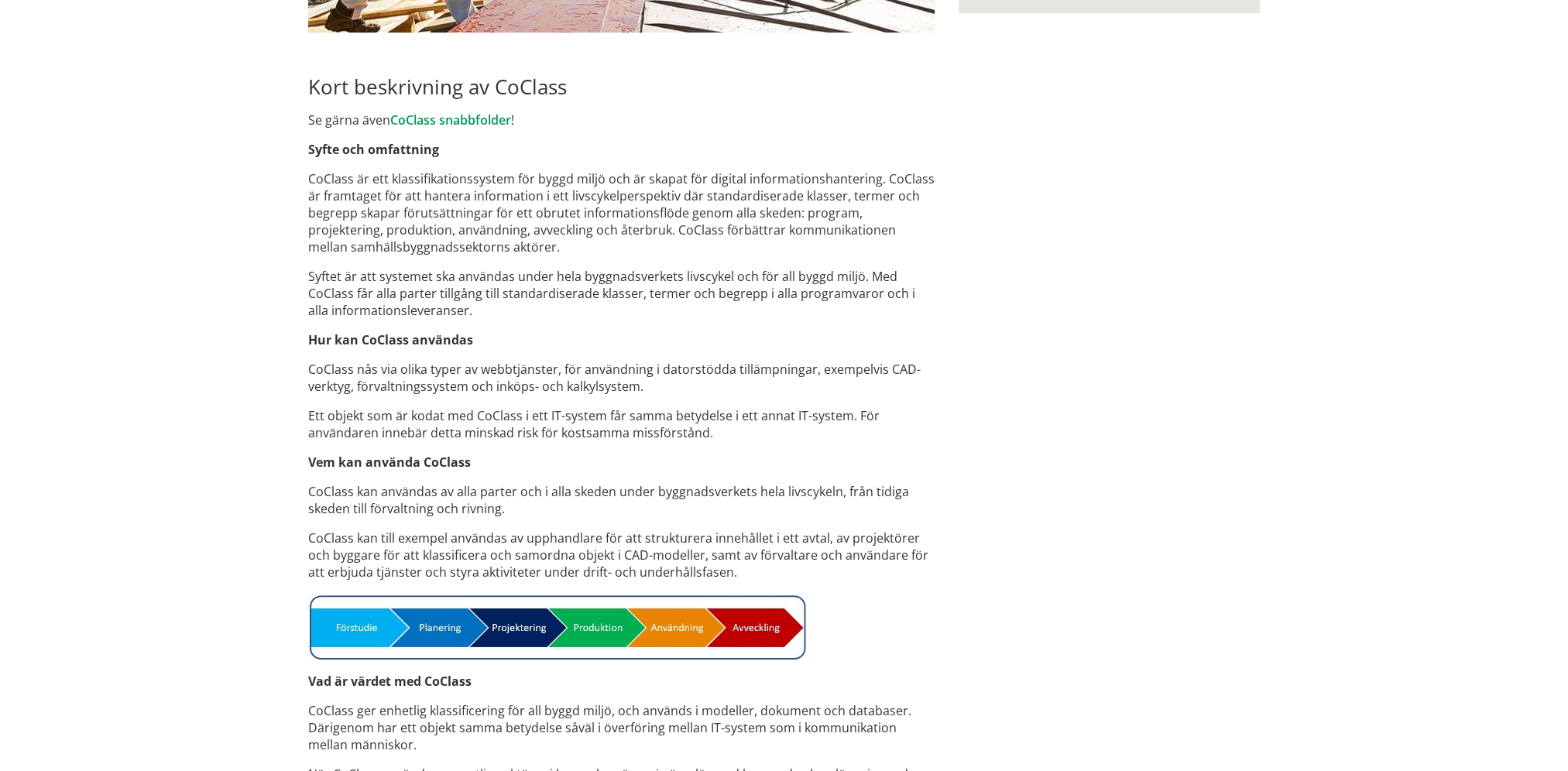
scroll to position [505, 0]
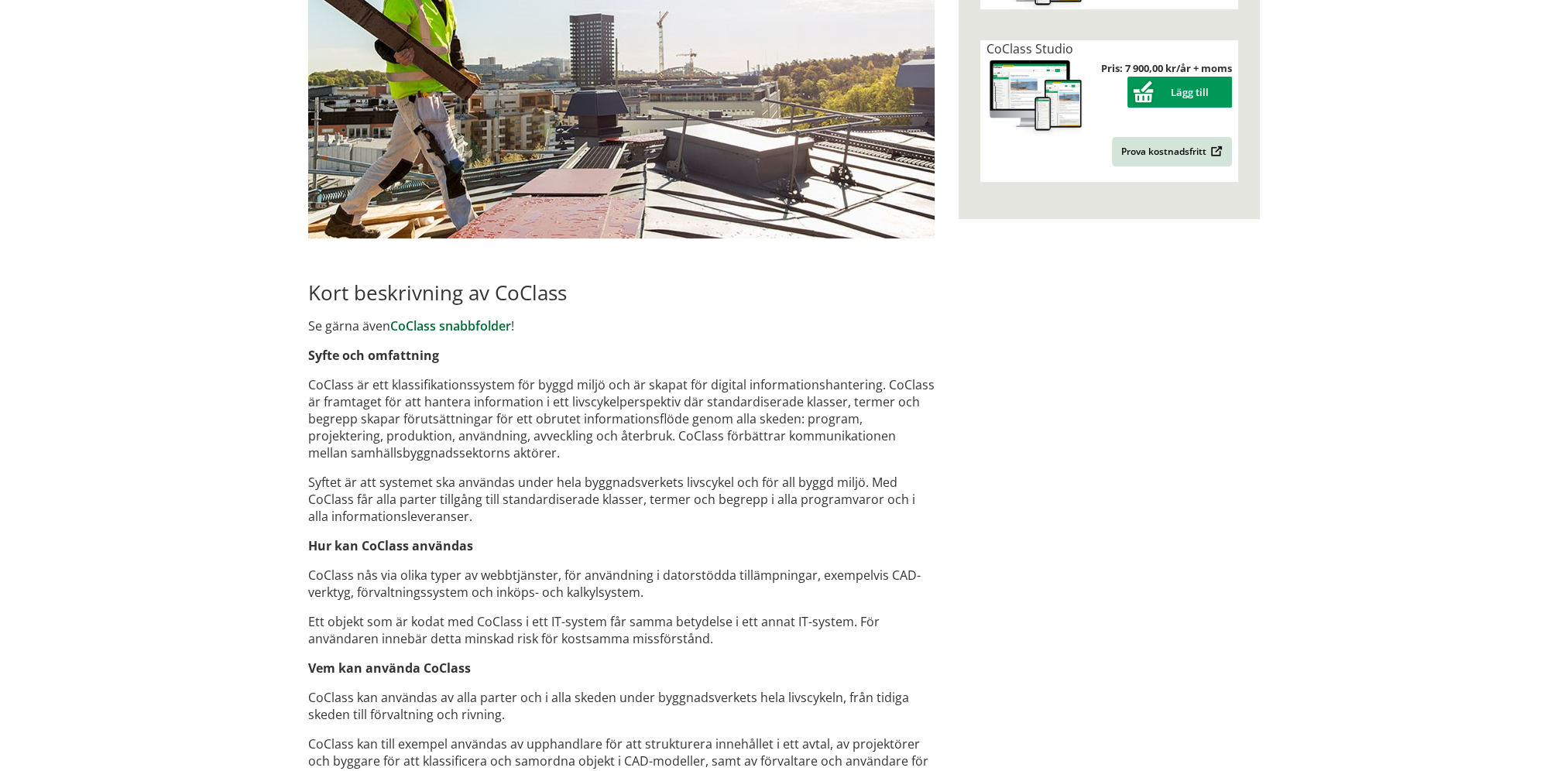
click at [485, 330] on link "CoClass snabbfolder" at bounding box center [451, 325] width 121 height 17
